Goal: Find specific page/section: Find specific page/section

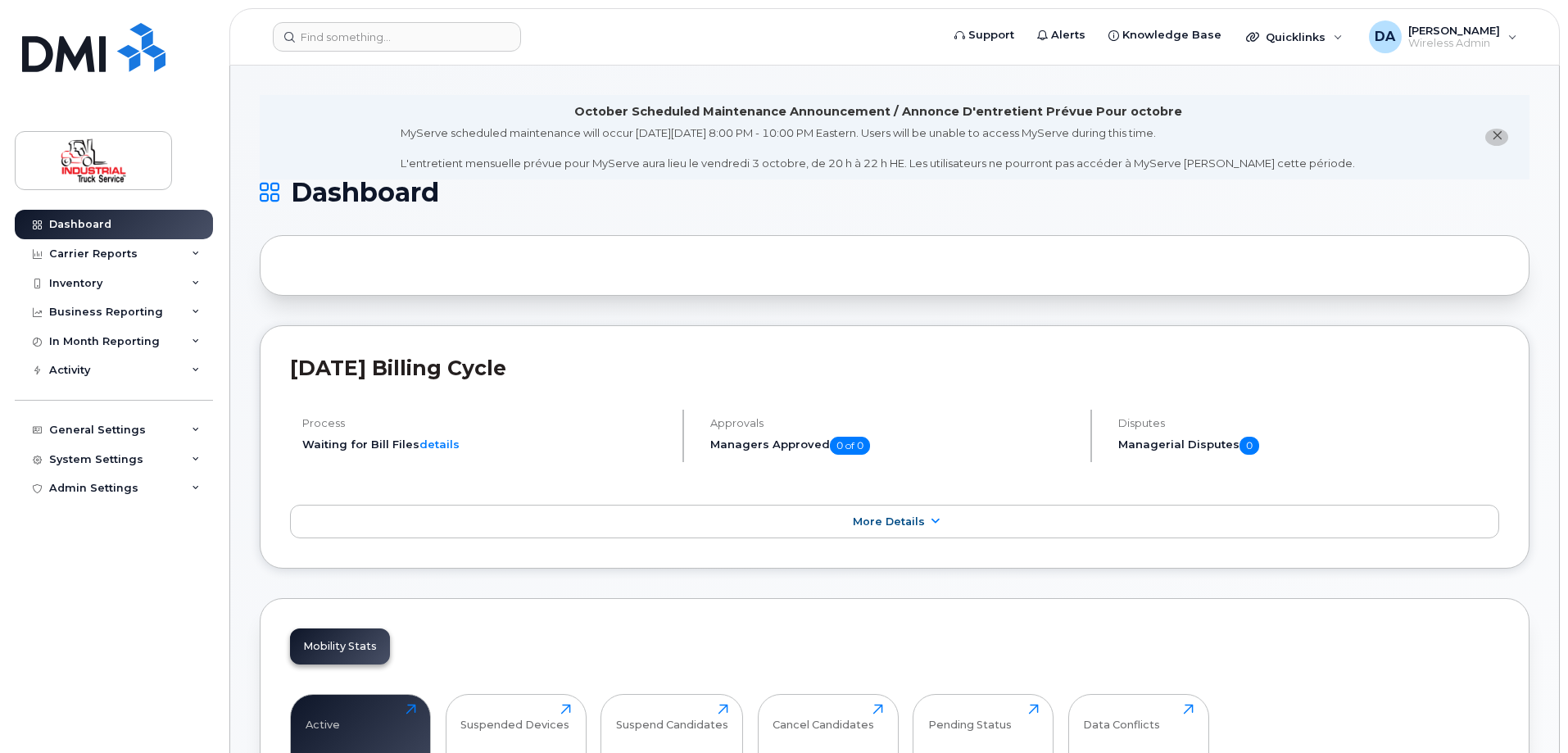
click at [1500, 143] on span "close notification" at bounding box center [1497, 136] width 13 height 13
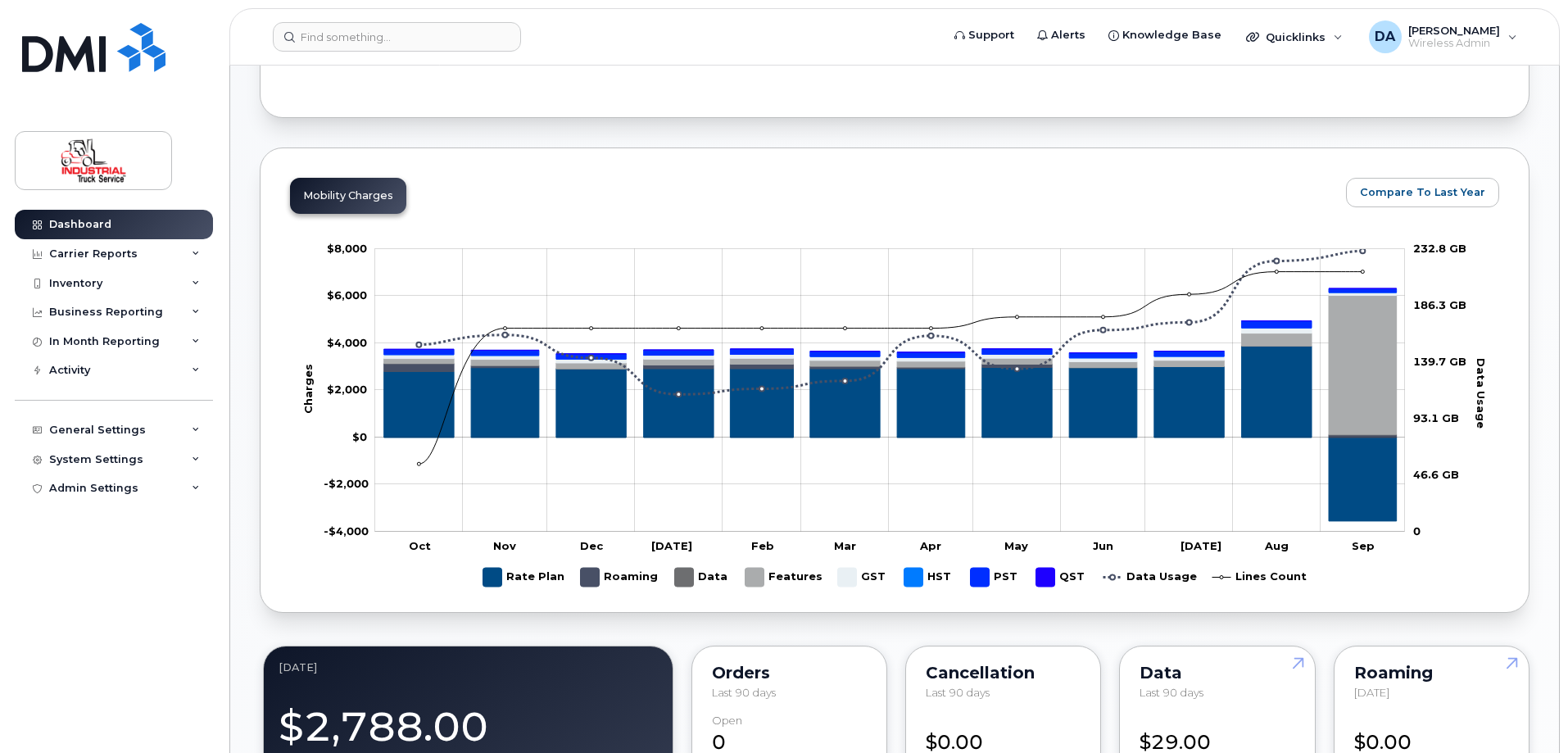
scroll to position [1065, 0]
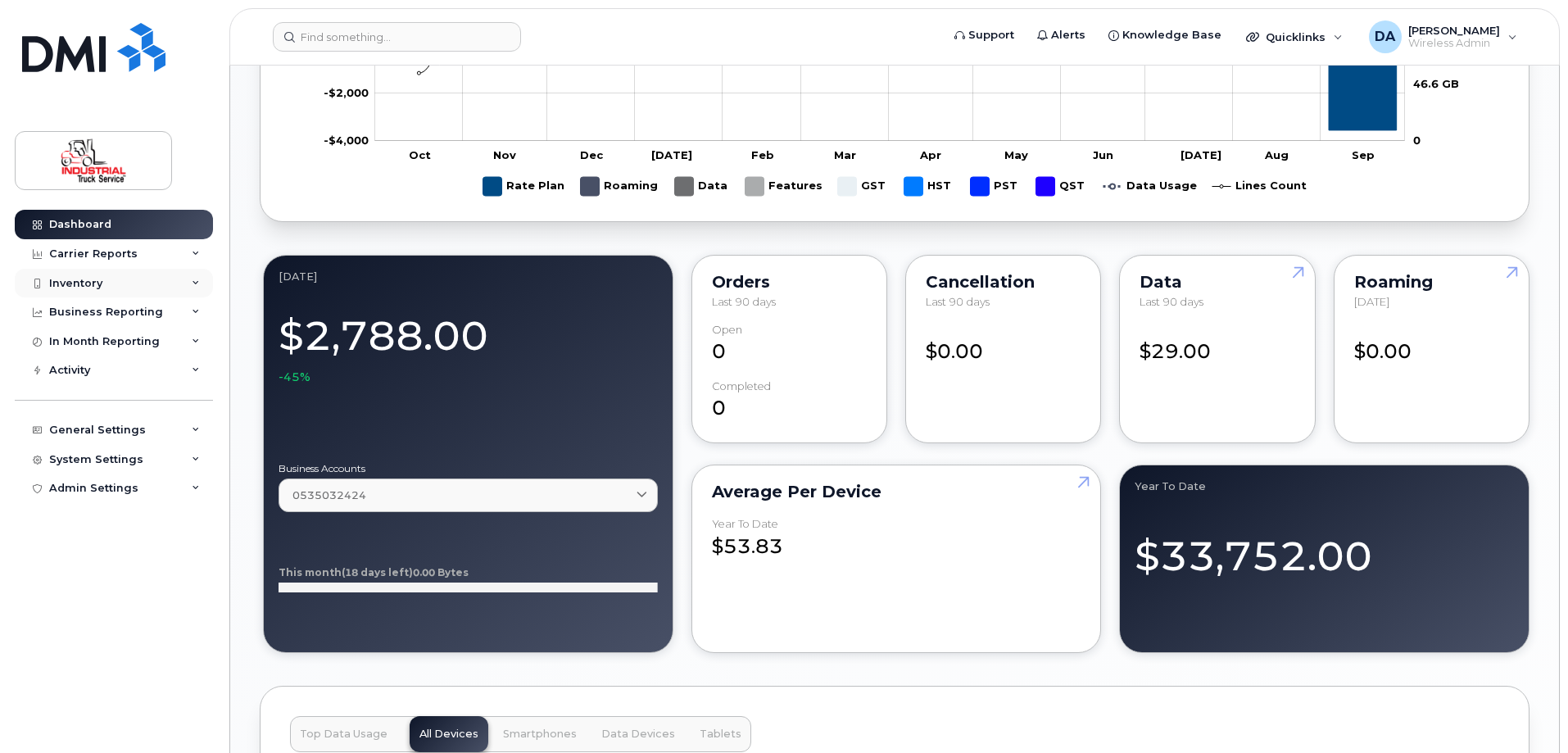
click at [77, 277] on div "Inventory" at bounding box center [76, 283] width 54 height 13
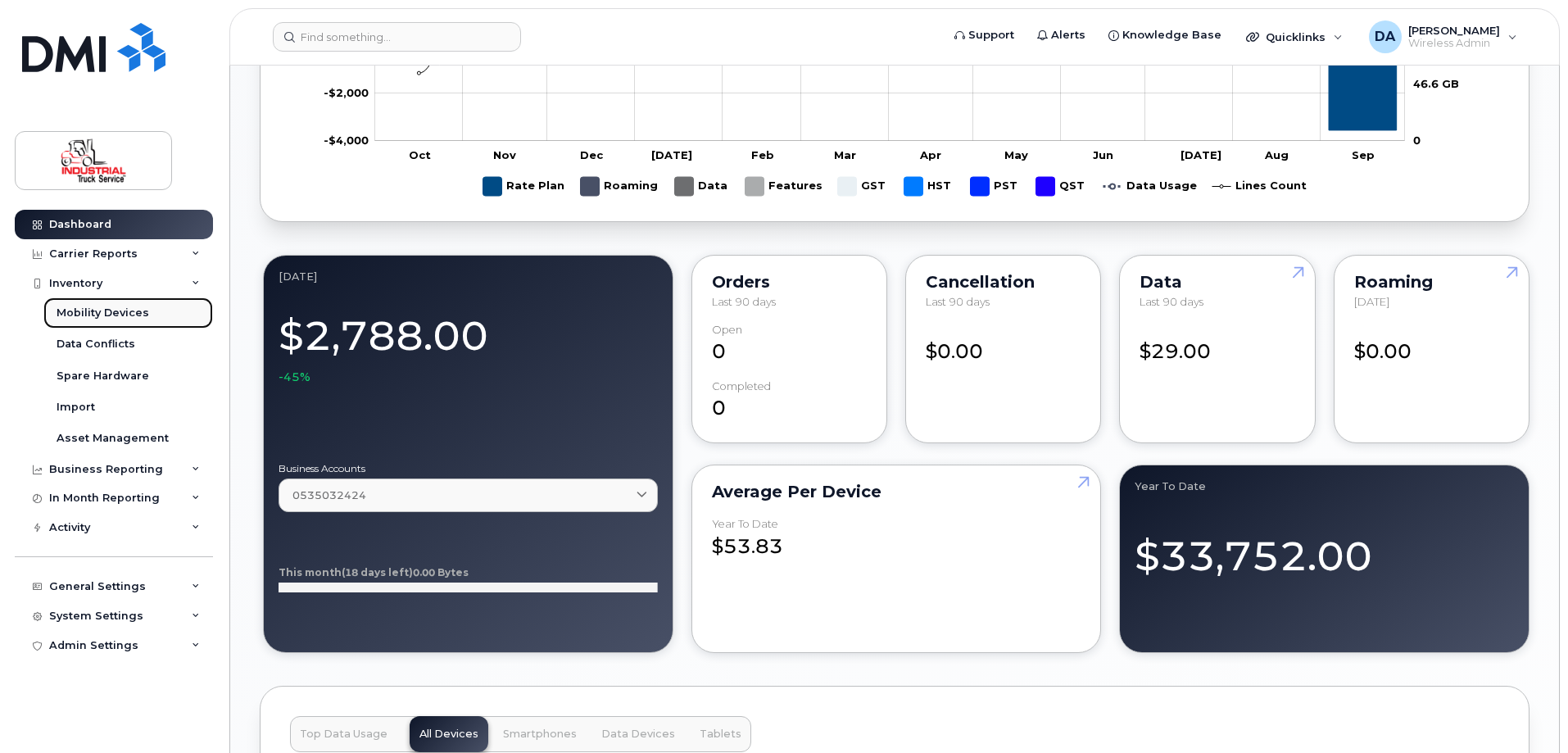
click at [90, 318] on div "Mobility Devices" at bounding box center [103, 313] width 92 height 15
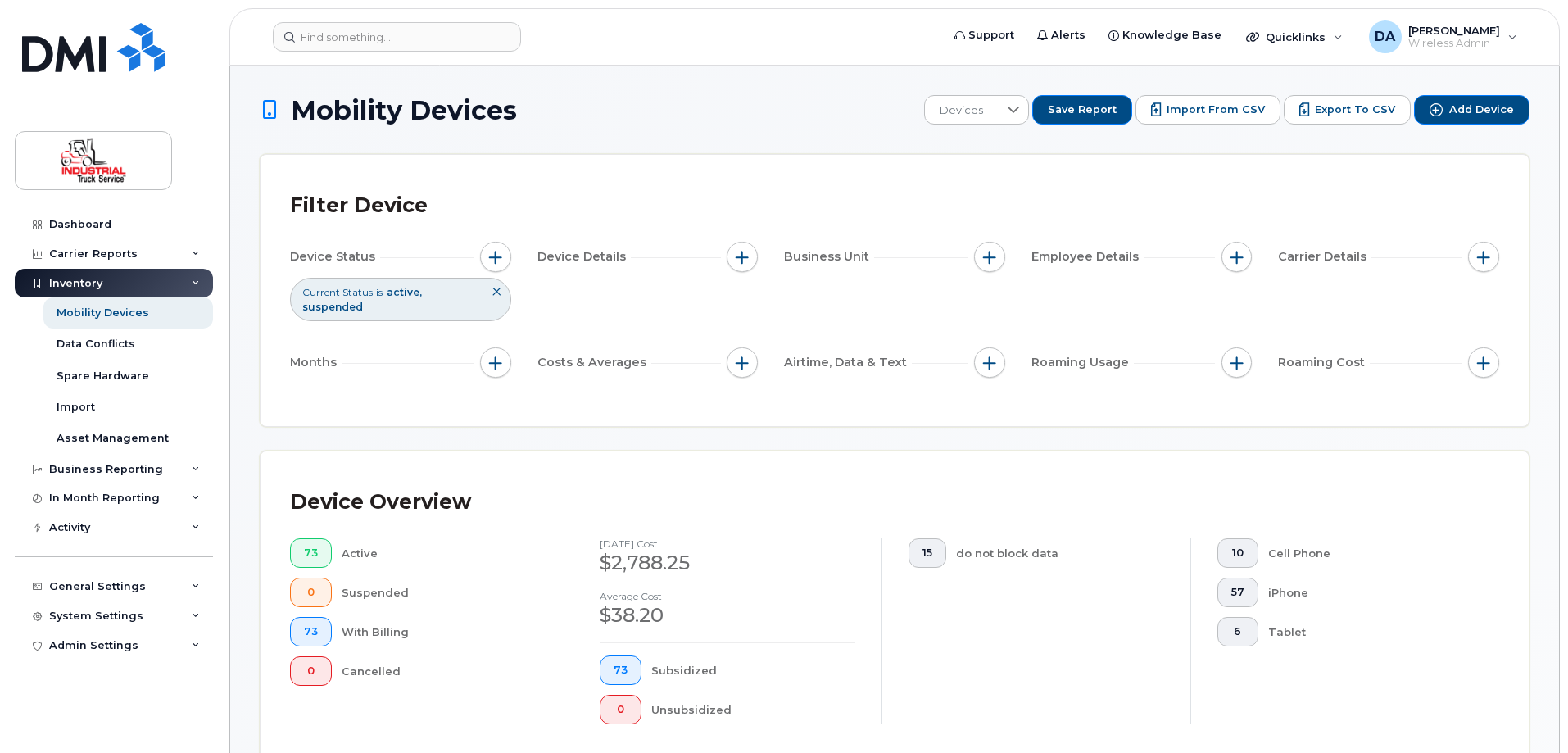
scroll to position [910, 0]
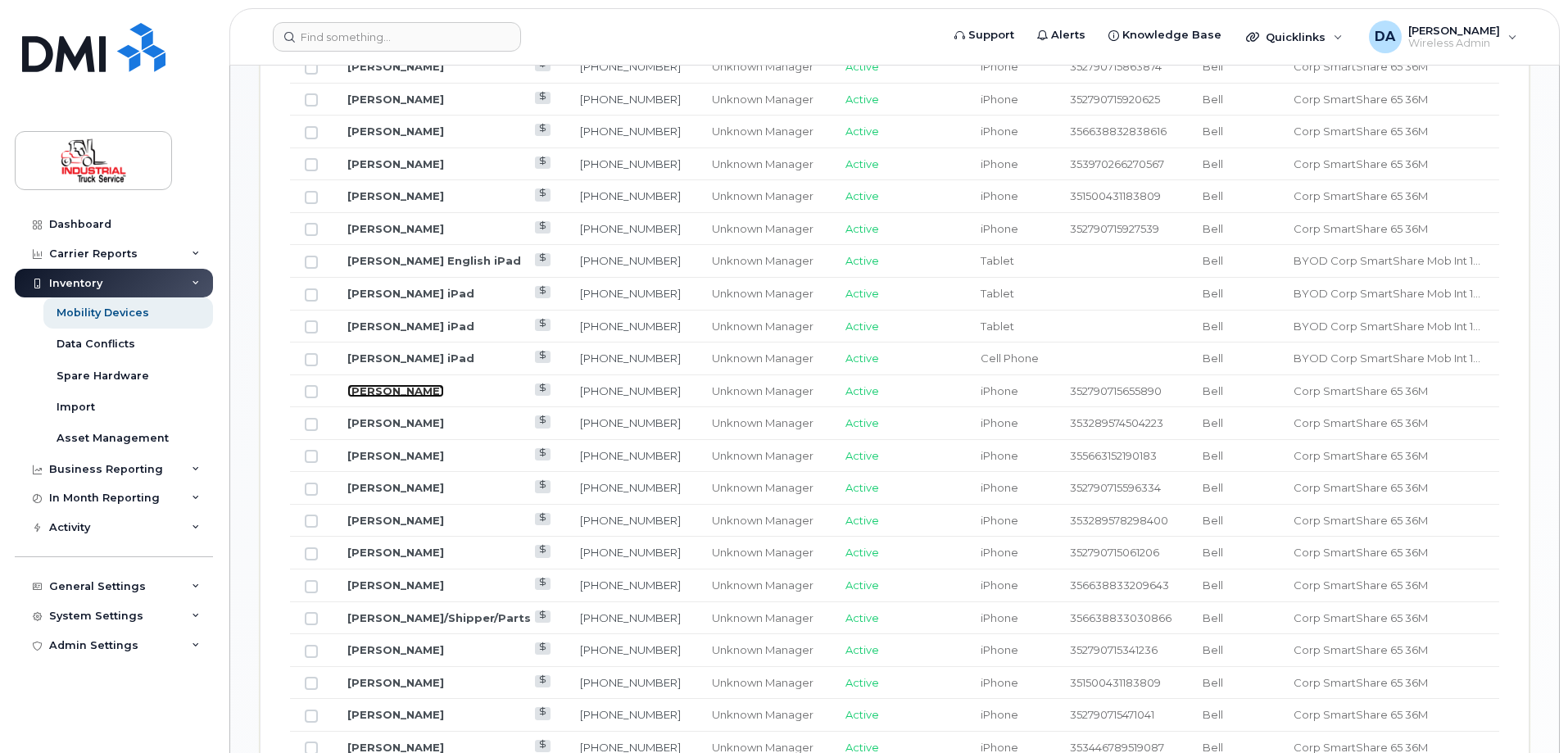
click at [384, 384] on link "[PERSON_NAME]" at bounding box center [396, 391] width 96 height 13
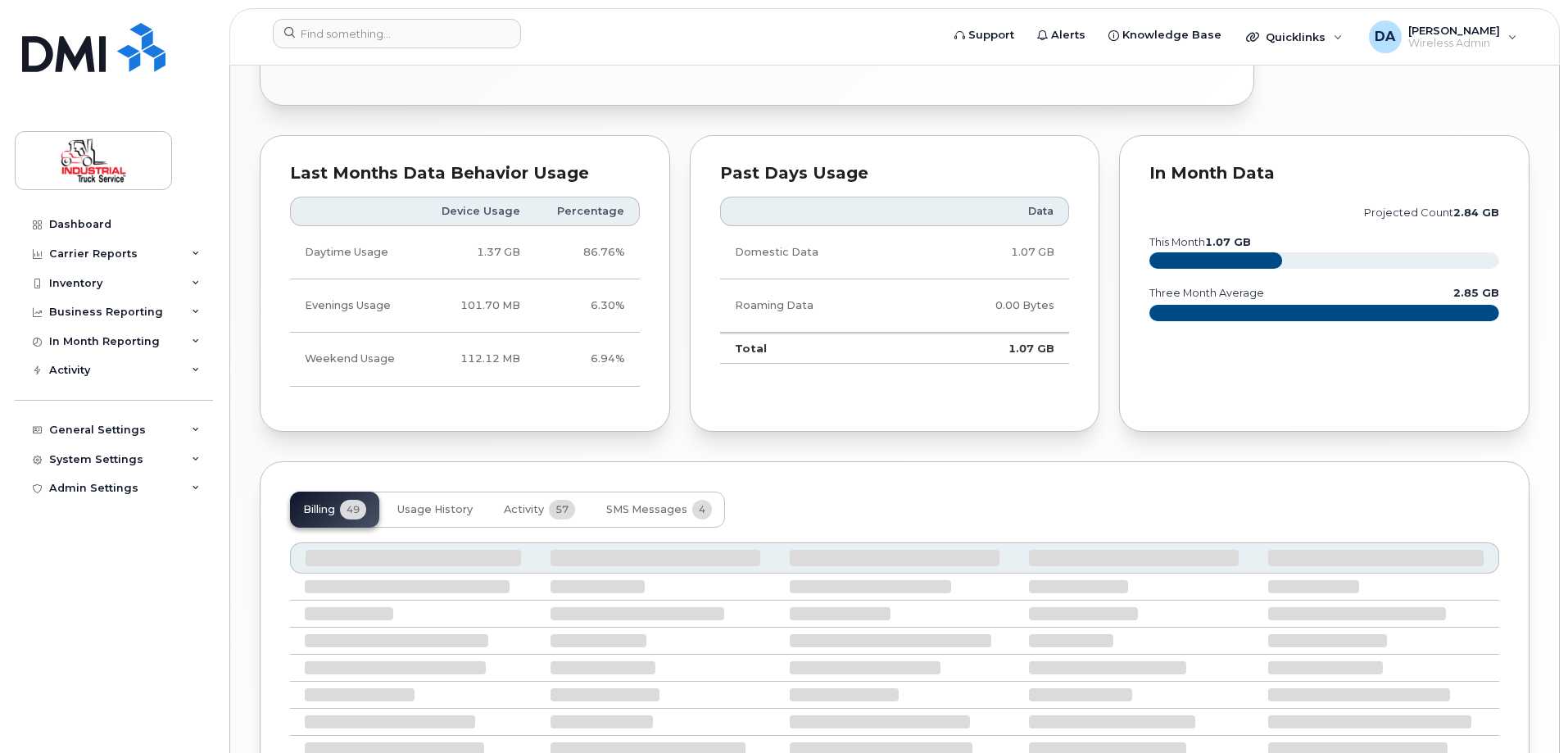
scroll to position [951, 0]
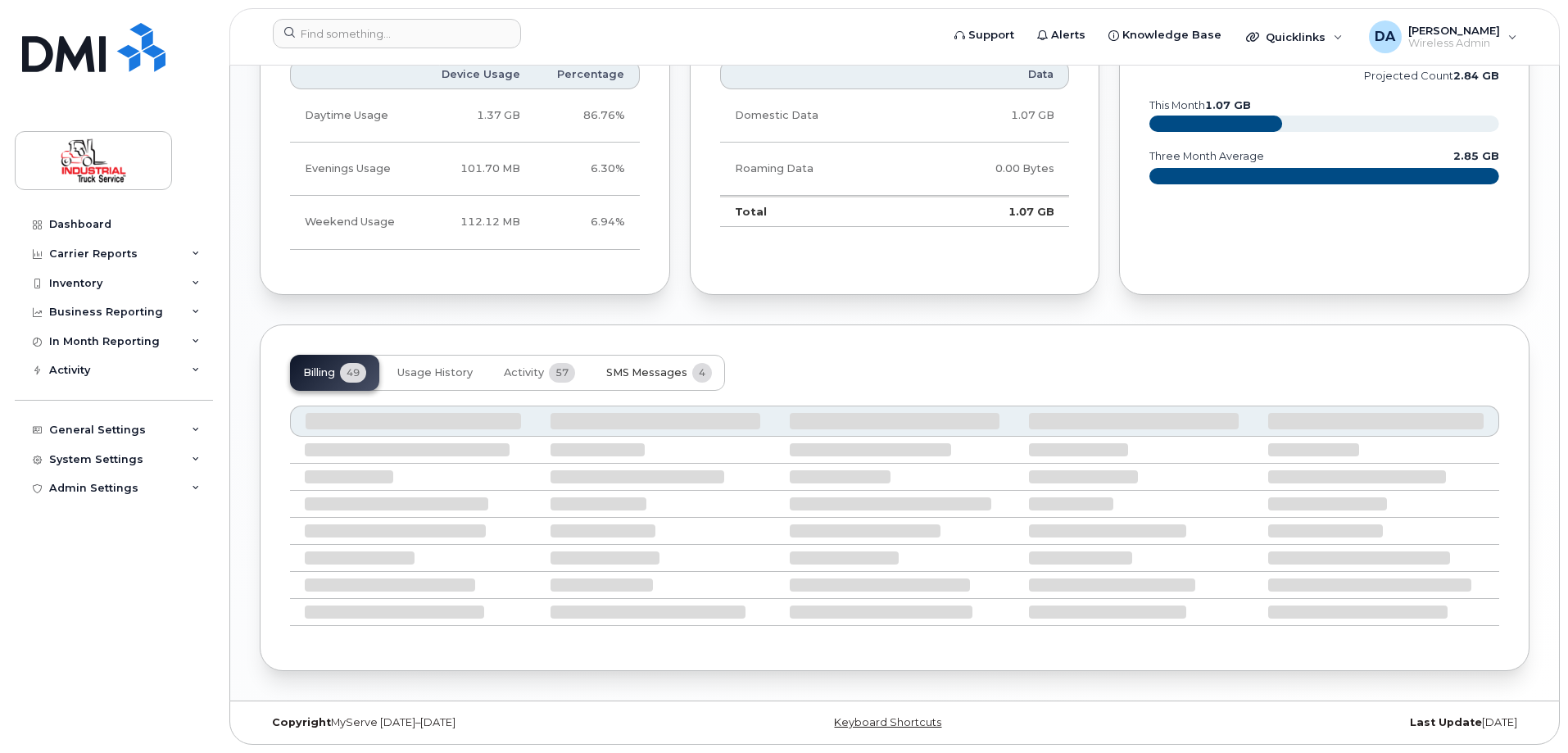
click at [635, 373] on span "SMS Messages" at bounding box center [647, 373] width 81 height 13
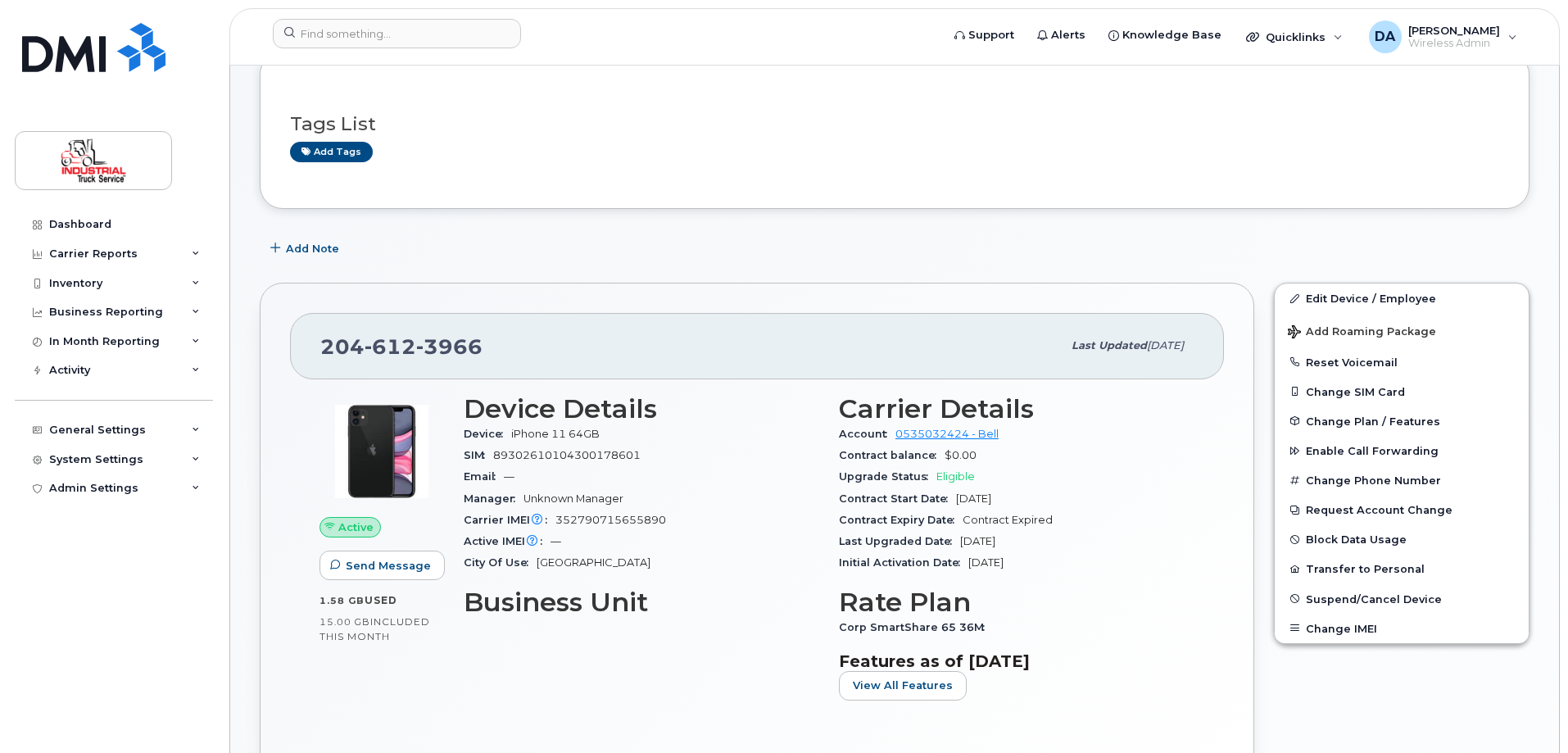
scroll to position [0, 0]
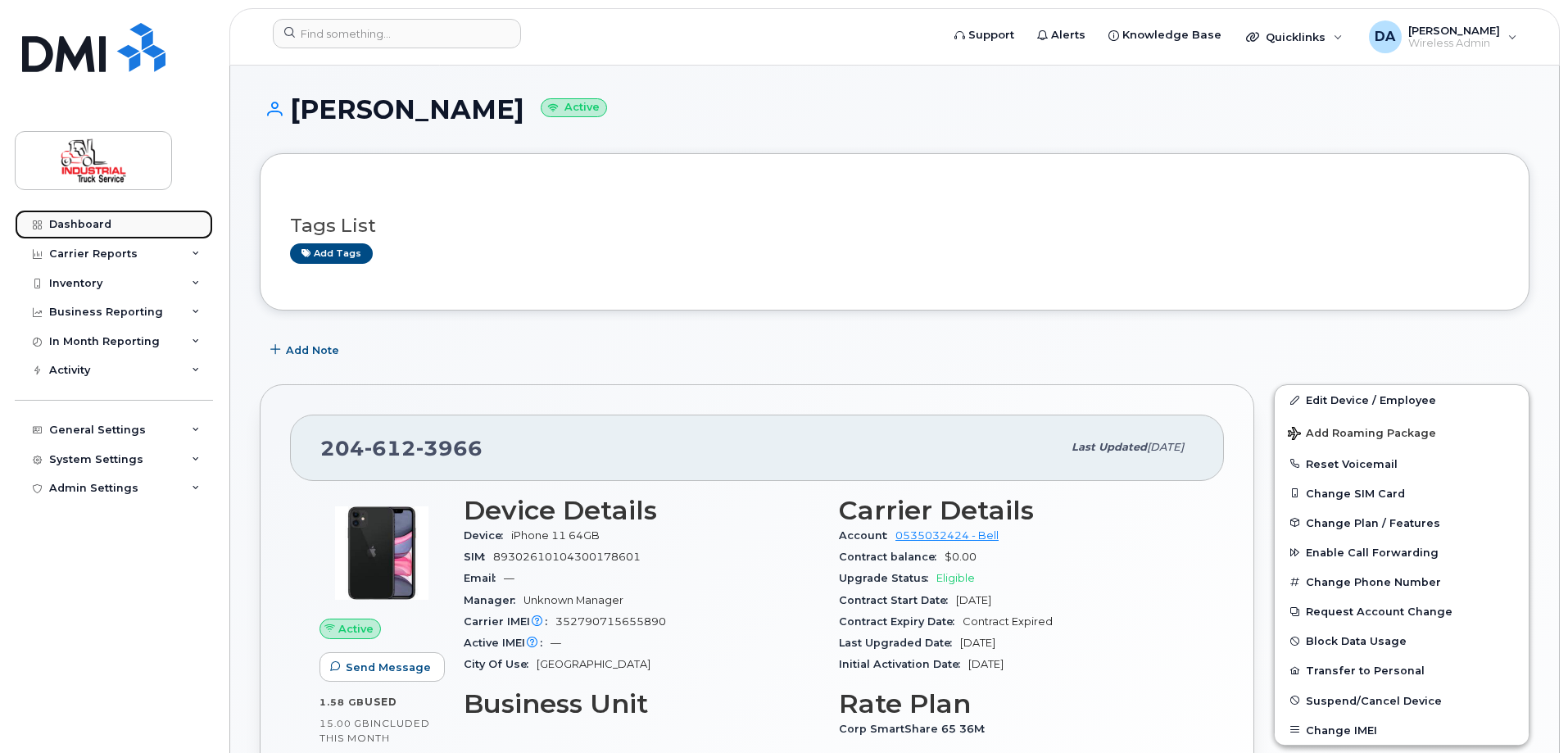
click at [74, 215] on link "Dashboard" at bounding box center [114, 225] width 199 height 30
